Goal: Information Seeking & Learning: Check status

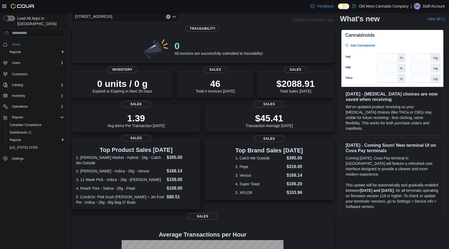
scroll to position [27, 0]
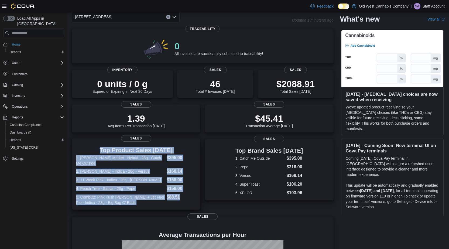
drag, startPoint x: 77, startPoint y: 156, endPoint x: 186, endPoint y: 206, distance: 120.2
click at [186, 207] on div "Top Product Sales Today 1. Farmer's Market - Hybrid - 28g - Catch Me Outside $3…" at bounding box center [136, 173] width 129 height 71
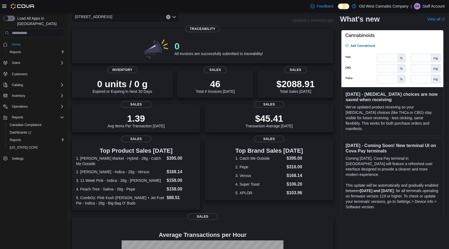
click at [23, 199] on div "Load All Apps in New Hub Home Reports Users Customers Catalog Inventory Operati…" at bounding box center [33, 131] width 67 height 239
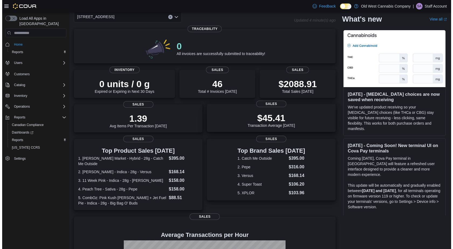
scroll to position [0, 0]
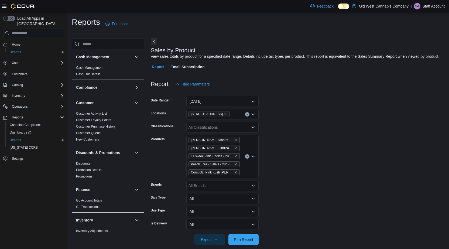
click at [153, 42] on button "Next" at bounding box center [154, 41] width 6 height 6
